Goal: Transaction & Acquisition: Purchase product/service

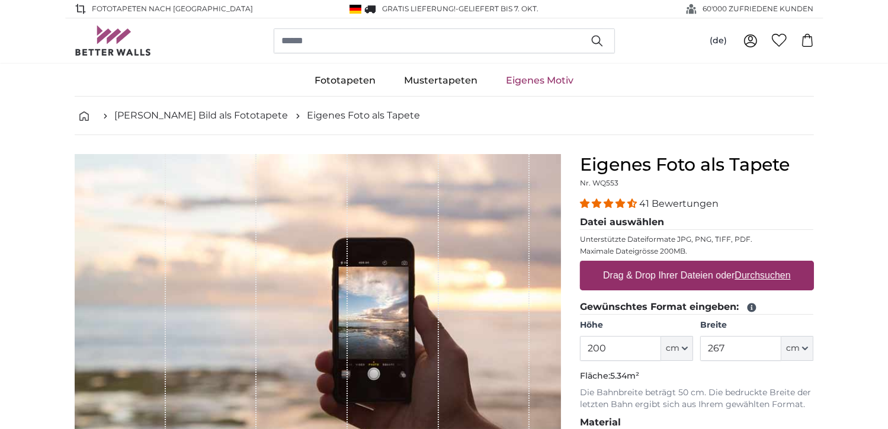
click at [765, 272] on u "Durchsuchen" at bounding box center [762, 275] width 56 height 10
click at [765, 264] on input "Drag & Drop Ihrer Dateien oder Durchsuchen" at bounding box center [697, 263] width 234 height 4
type input "**********"
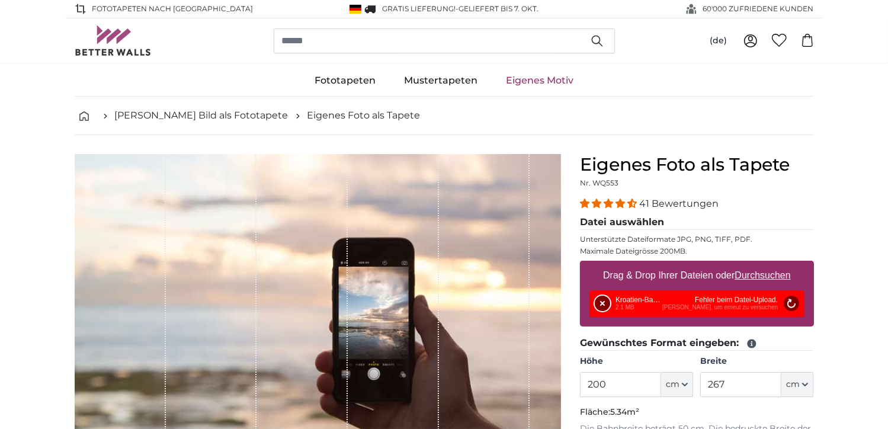
click at [603, 297] on button "Entfernen" at bounding box center [602, 303] width 15 height 15
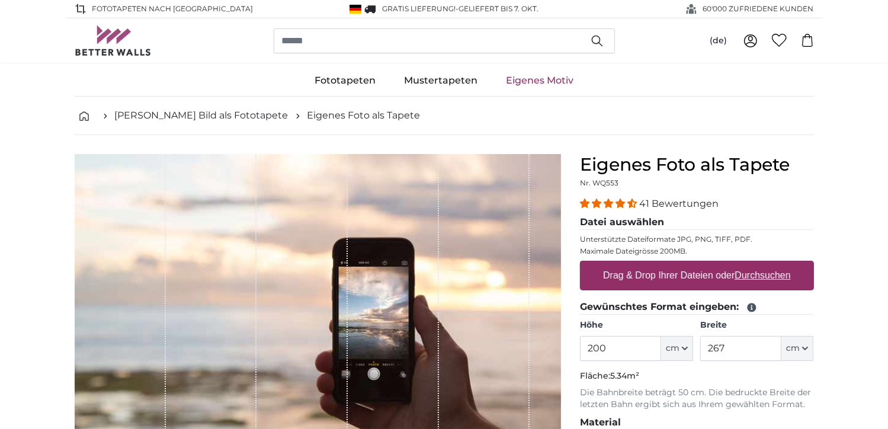
click at [765, 272] on u "Durchsuchen" at bounding box center [762, 275] width 56 height 10
click at [765, 264] on input "Drag & Drop Ihrer Dateien oder Durchsuchen" at bounding box center [697, 263] width 234 height 4
type input "**********"
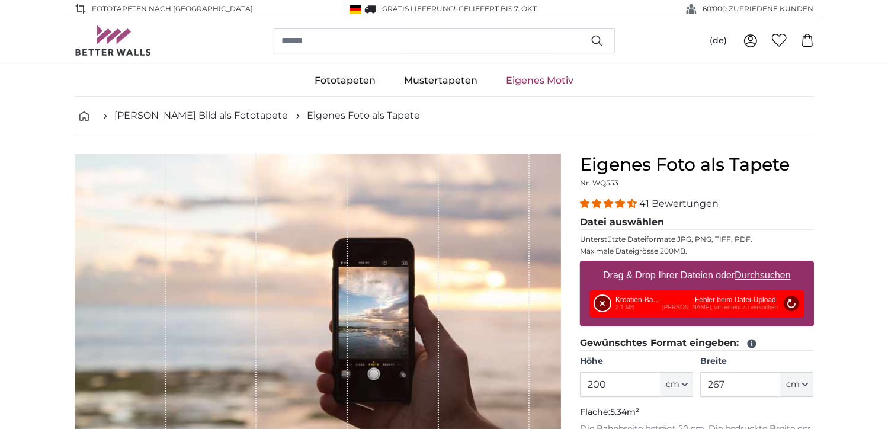
click at [609, 304] on button "Entfernen" at bounding box center [602, 303] width 15 height 15
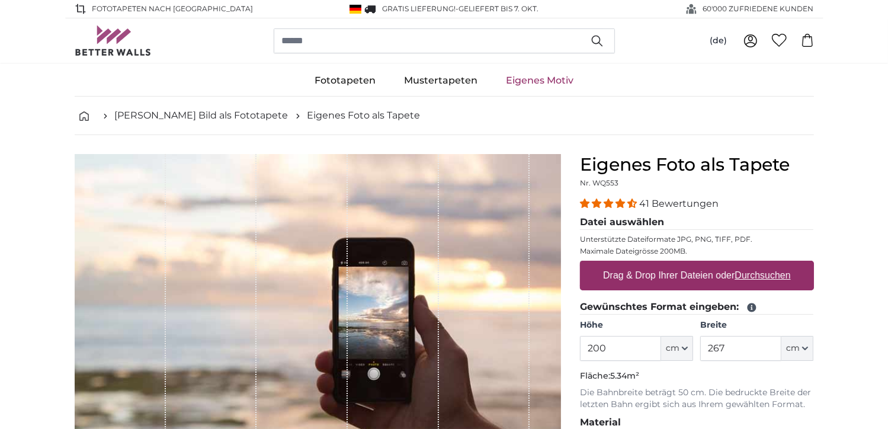
click at [778, 274] on u "Durchsuchen" at bounding box center [762, 275] width 56 height 10
click at [778, 264] on input "Drag & Drop Ihrer Dateien oder Durchsuchen" at bounding box center [697, 263] width 234 height 4
type input "**********"
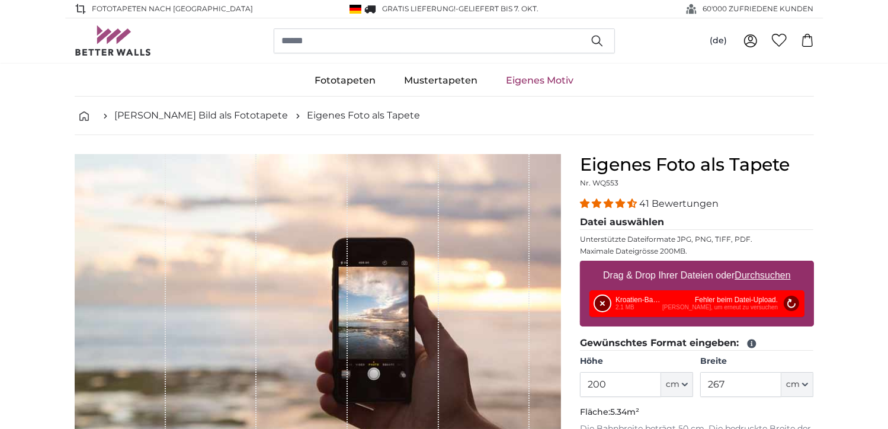
click at [598, 299] on button "Entfernen" at bounding box center [602, 303] width 15 height 15
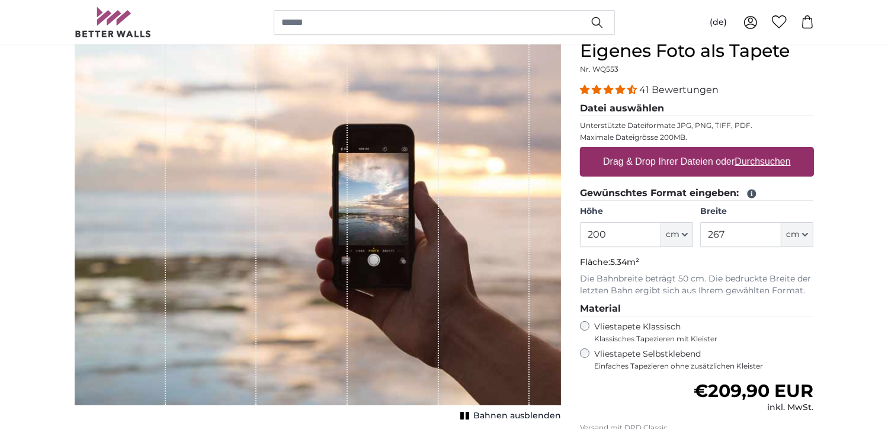
scroll to position [118, 0]
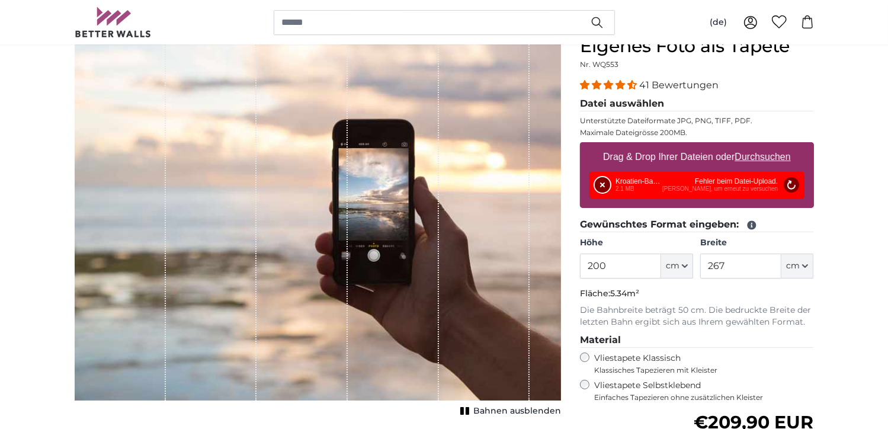
click at [602, 179] on button "Entfernen" at bounding box center [602, 184] width 15 height 15
click at [596, 179] on button "Entfernen" at bounding box center [602, 184] width 15 height 15
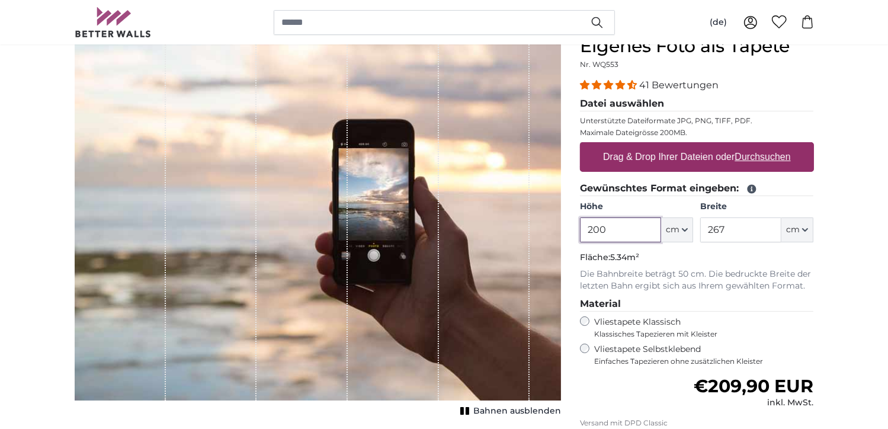
drag, startPoint x: 625, startPoint y: 228, endPoint x: 560, endPoint y: 232, distance: 65.3
click at [560, 232] on product-detail "Abbrechen Bild zuschneiden Bahnen ausblenden Eigenes Foto als Tapete Nr. WQ553 …" at bounding box center [444, 293] width 758 height 553
drag, startPoint x: 725, startPoint y: 226, endPoint x: 688, endPoint y: 229, distance: 36.9
click at [688, 229] on div "Höhe ft cm Centimeter (cm) Inches (inch) Feet (ft. in.) Breite 267 ft cm Centim…" at bounding box center [697, 221] width 234 height 41
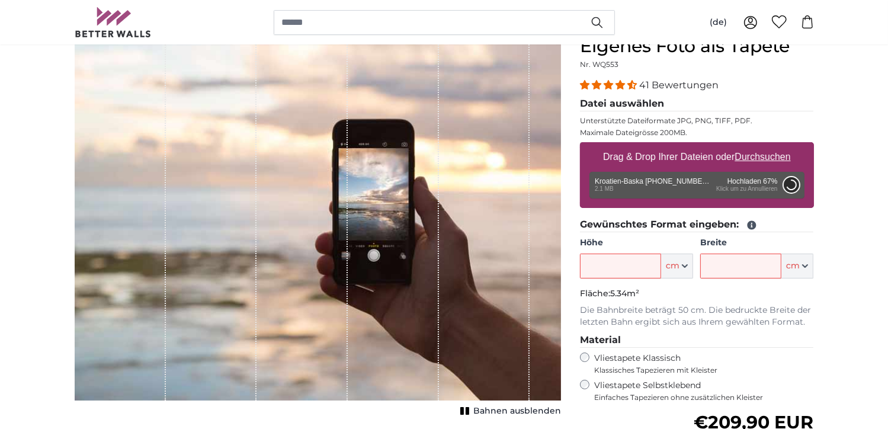
click at [783, 182] on button "Abbrechen" at bounding box center [790, 184] width 15 height 15
click at [792, 188] on button "Abbrechen" at bounding box center [790, 184] width 15 height 15
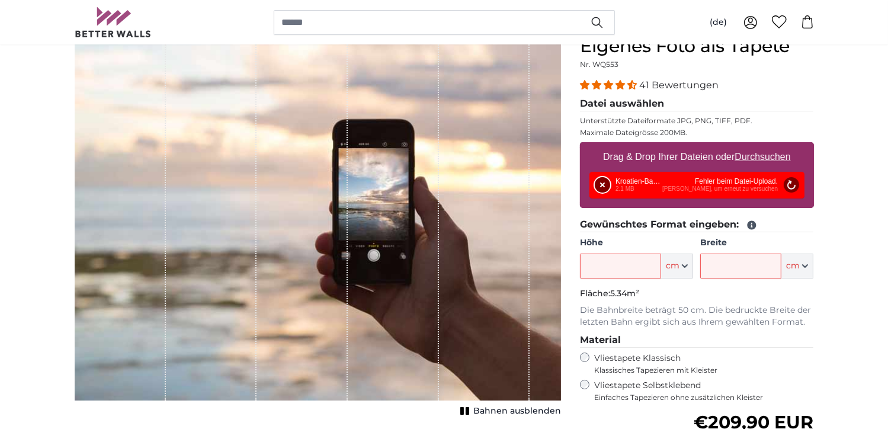
click at [602, 184] on button "Entfernen" at bounding box center [602, 184] width 15 height 15
click at [599, 181] on button "Entfernen" at bounding box center [602, 184] width 15 height 15
click at [602, 182] on button "Entfernen" at bounding box center [602, 184] width 15 height 15
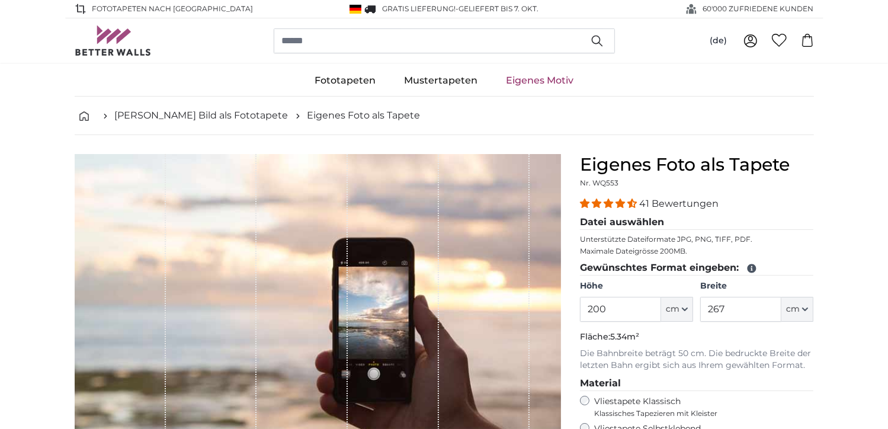
click at [708, 215] on legend "Datei auswählen" at bounding box center [697, 222] width 234 height 15
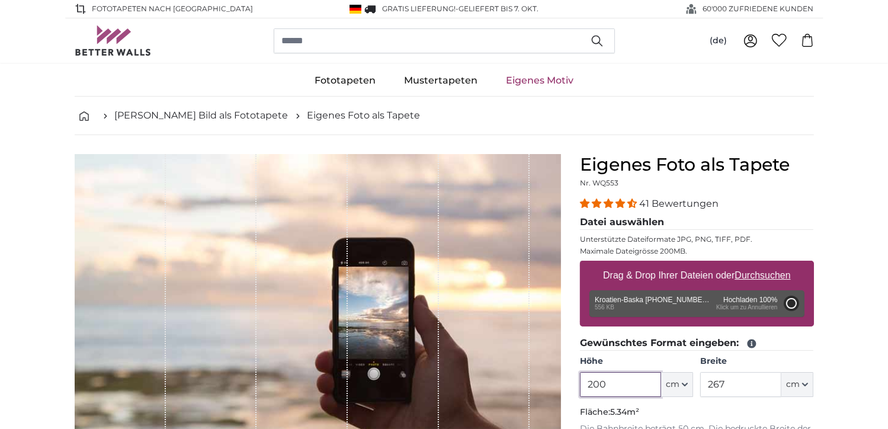
type input "71"
type input "126.4"
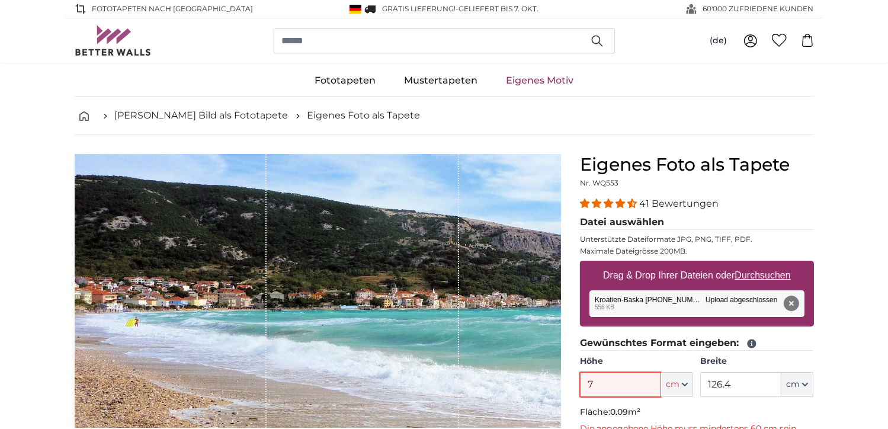
type input "71"
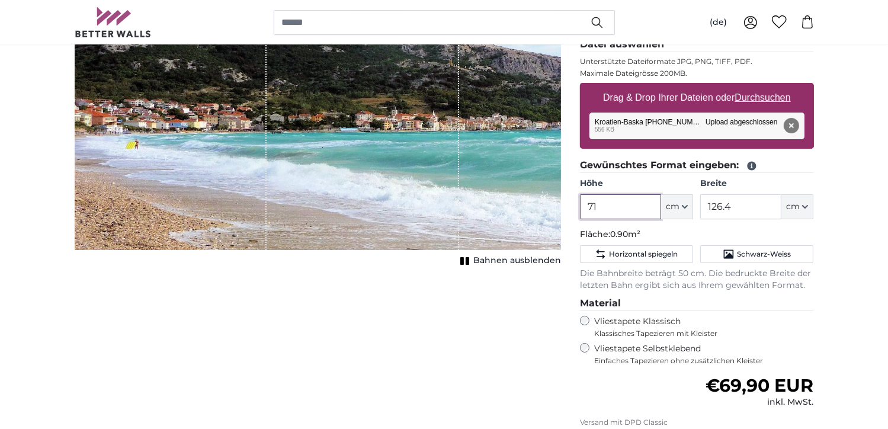
scroll to position [59, 0]
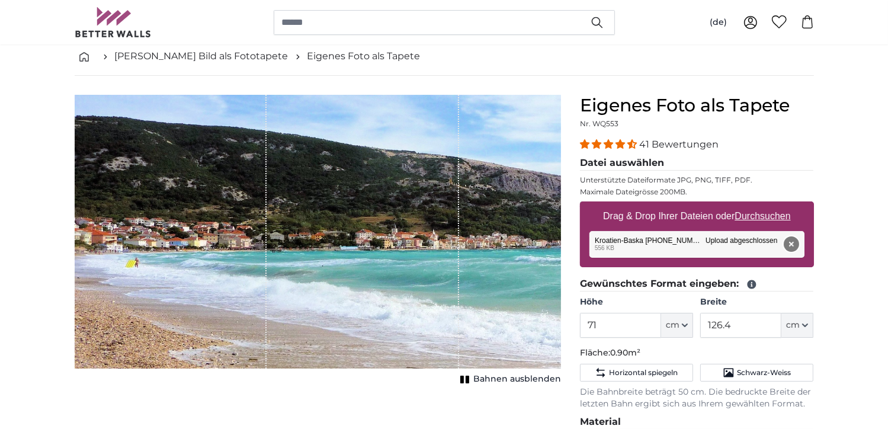
click at [791, 239] on button "Entfernen" at bounding box center [790, 243] width 15 height 15
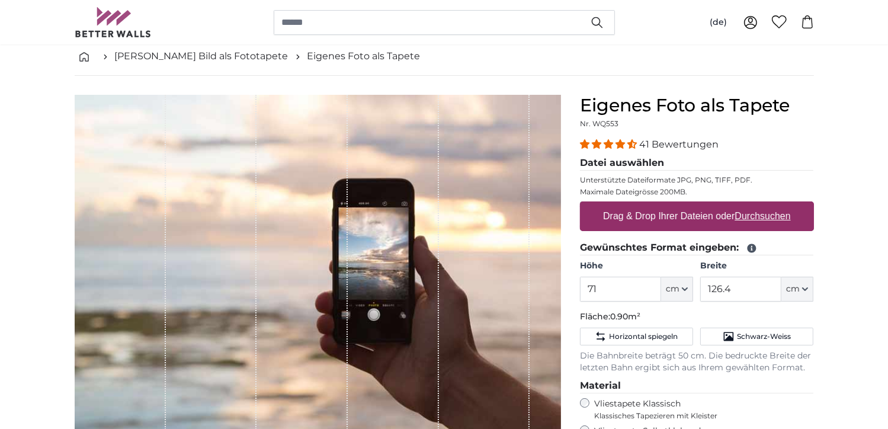
click at [763, 213] on u "Durchsuchen" at bounding box center [762, 216] width 56 height 10
click at [763, 205] on input "Drag & Drop Ihrer Dateien oder Durchsuchen" at bounding box center [697, 203] width 234 height 4
type input "**********"
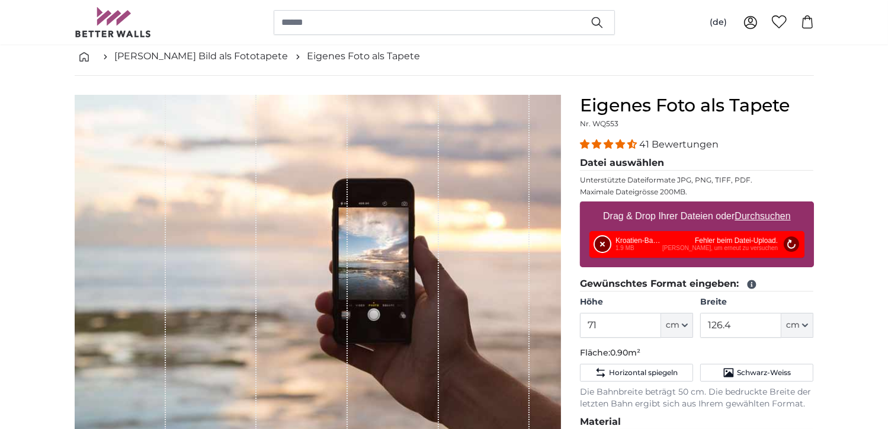
click at [596, 238] on button "Entfernen" at bounding box center [602, 243] width 15 height 15
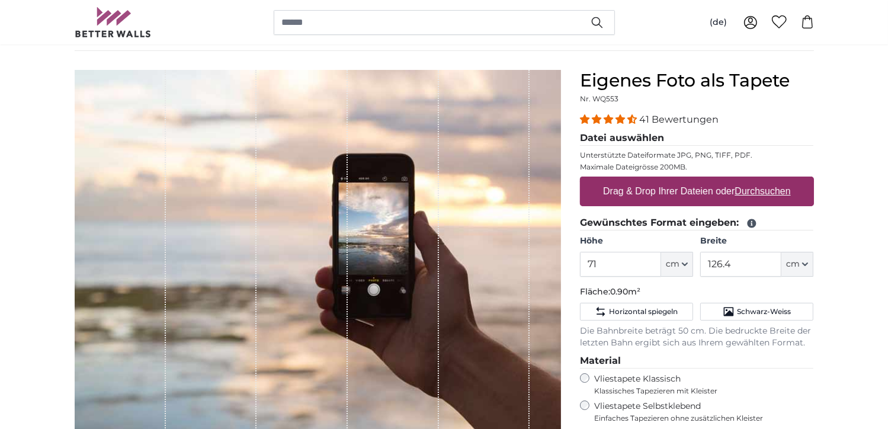
scroll to position [0, 0]
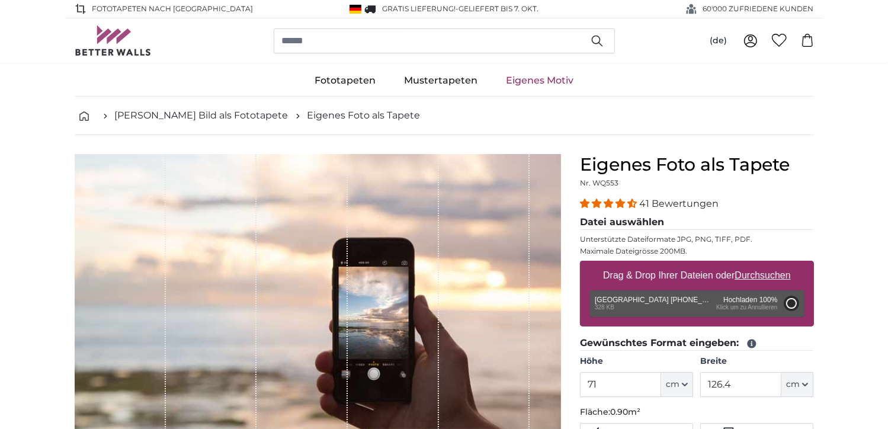
type input "71"
type input "119.3"
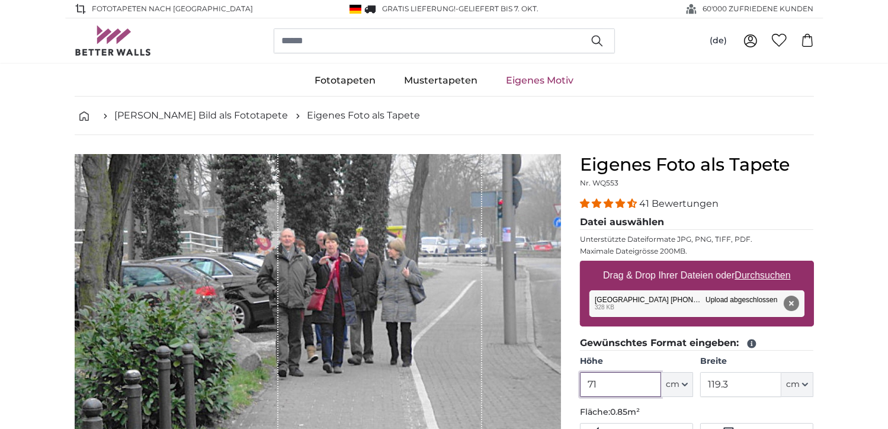
click at [611, 383] on input "71" at bounding box center [620, 384] width 81 height 25
type input "7"
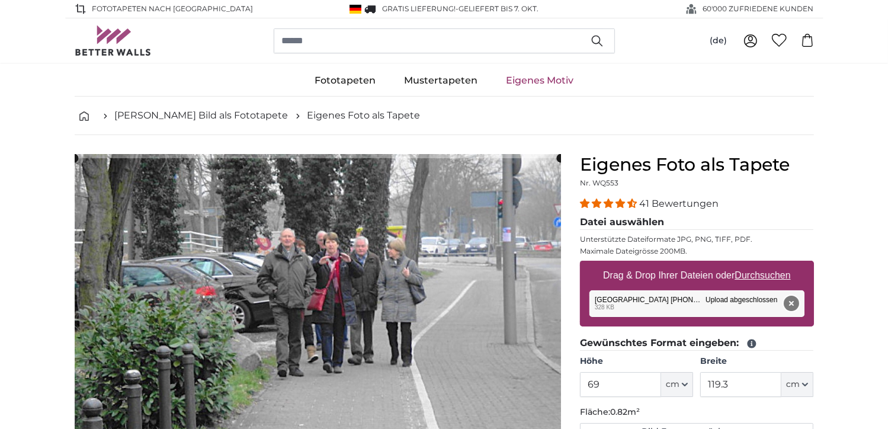
click at [791, 299] on button "Entfernen" at bounding box center [790, 303] width 15 height 15
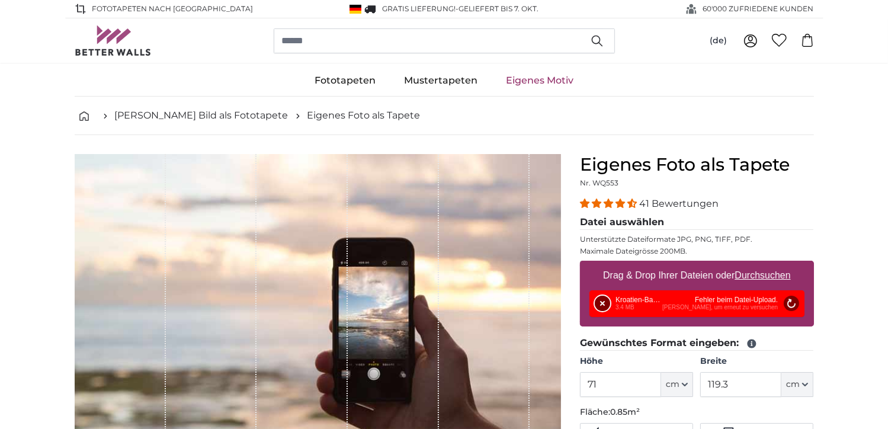
click at [602, 299] on button "Entfernen" at bounding box center [602, 303] width 15 height 15
click at [604, 297] on button "Entfernen" at bounding box center [602, 303] width 15 height 15
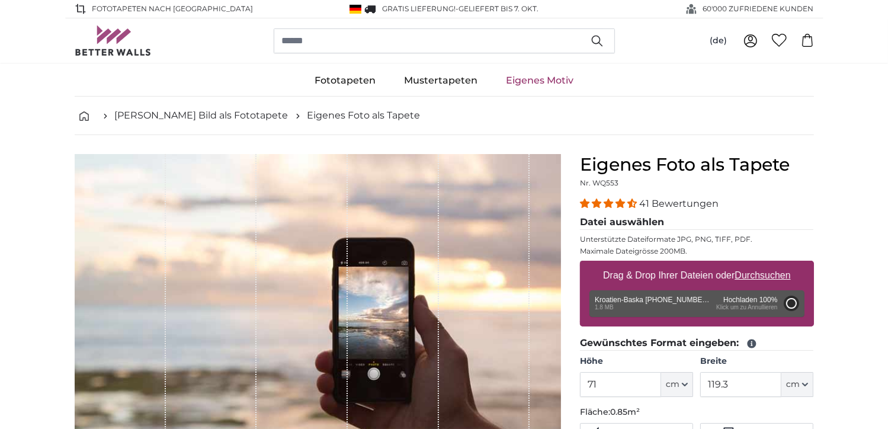
type input "71"
type input "126.4"
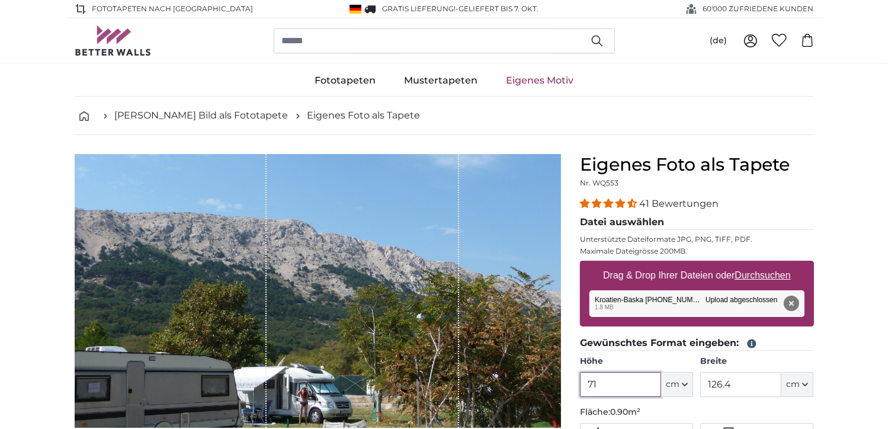
click at [602, 383] on input "71" at bounding box center [620, 384] width 81 height 25
type input "76"
